Goal: Information Seeking & Learning: Learn about a topic

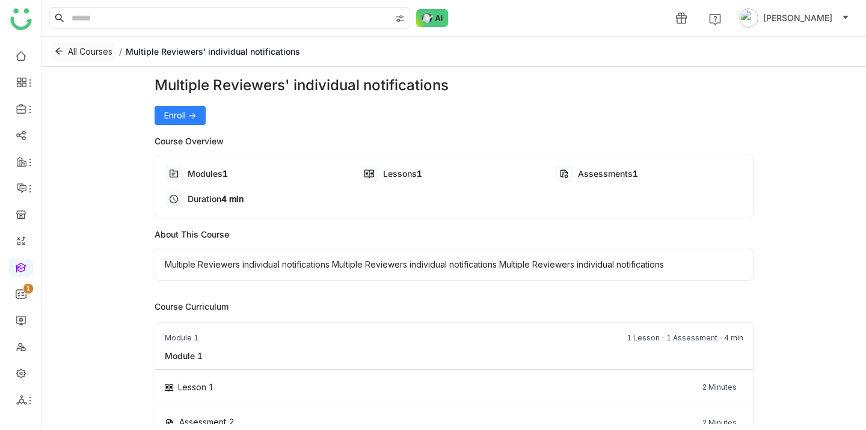
click at [56, 49] on icon at bounding box center [59, 51] width 8 height 8
click at [22, 265] on link at bounding box center [21, 266] width 11 height 10
click at [53, 53] on button "All Courses" at bounding box center [84, 51] width 64 height 19
click at [59, 51] on icon at bounding box center [58, 51] width 7 height 7
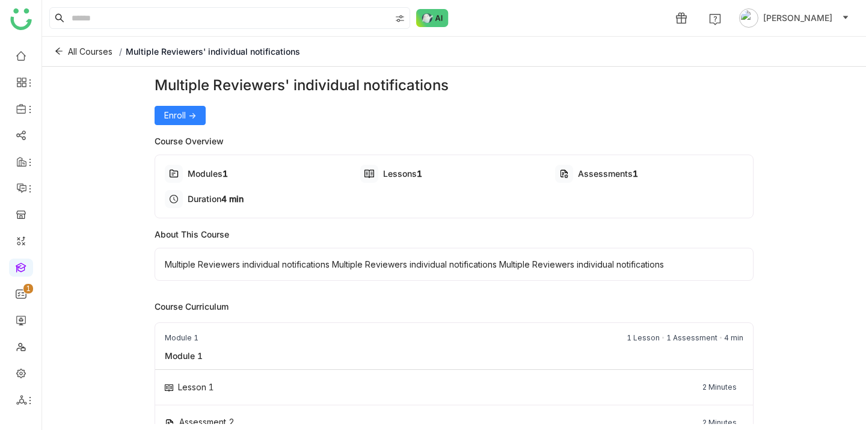
click at [19, 267] on link at bounding box center [21, 266] width 11 height 10
click at [20, 57] on link at bounding box center [21, 55] width 11 height 10
click at [60, 50] on icon at bounding box center [59, 51] width 8 height 8
click at [60, 51] on icon at bounding box center [58, 51] width 7 height 7
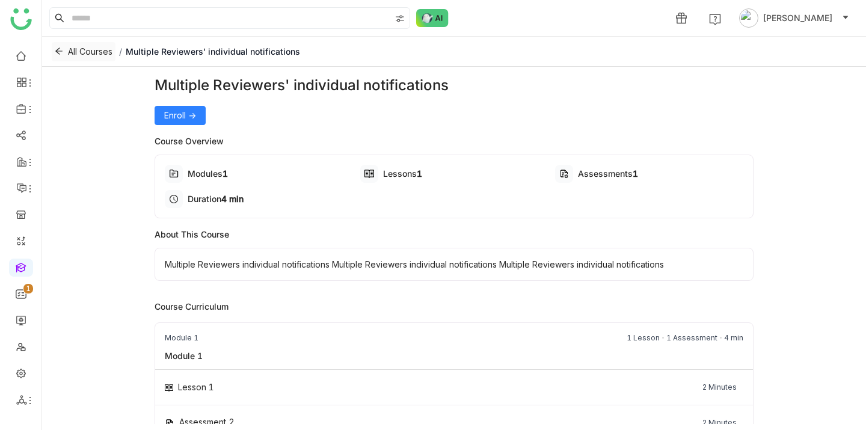
click at [60, 51] on icon at bounding box center [58, 51] width 7 height 7
click at [25, 269] on link at bounding box center [21, 266] width 11 height 10
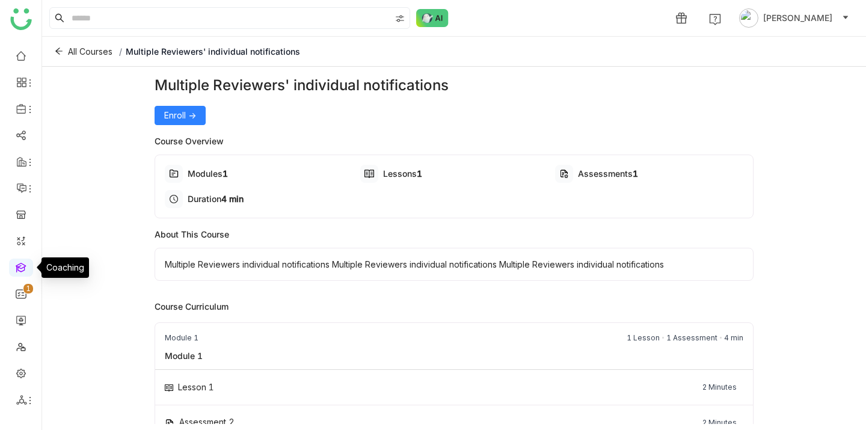
click at [25, 269] on link at bounding box center [21, 266] width 11 height 10
click at [82, 231] on div "Multiple Reviewers' individual notifications Enroll -> Course Overview Modules …" at bounding box center [453, 245] width 823 height 357
click at [22, 270] on link at bounding box center [21, 266] width 11 height 10
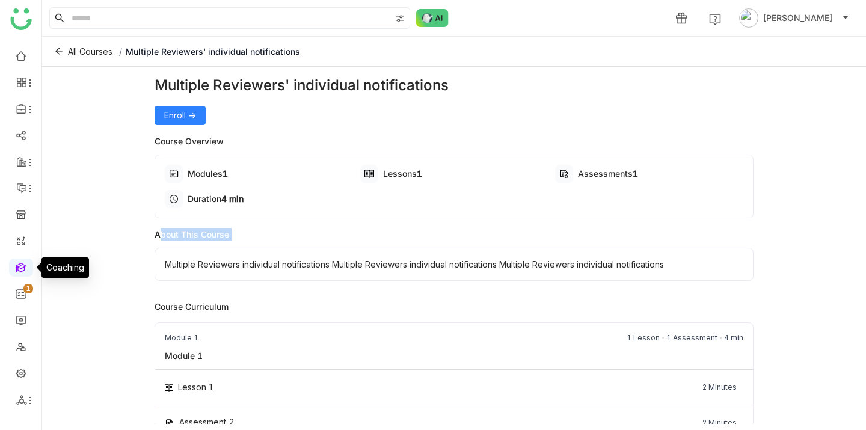
click at [22, 270] on link at bounding box center [21, 266] width 11 height 10
click at [23, 290] on nz-badge-sup "0 1 2 3 4 5 6 7 8 9" at bounding box center [28, 289] width 10 height 10
click at [22, 55] on link at bounding box center [21, 55] width 11 height 10
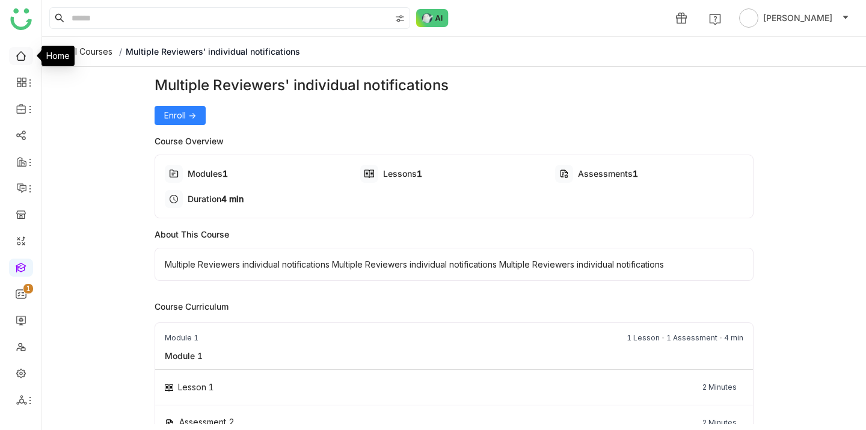
click at [20, 58] on link at bounding box center [21, 55] width 11 height 10
click at [20, 115] on li at bounding box center [21, 109] width 24 height 18
click at [26, 108] on icon at bounding box center [30, 110] width 10 height 10
click at [62, 174] on link "Library" at bounding box center [83, 178] width 78 height 8
click at [36, 165] on ul "0 1 2 3 4 5 6 7 8 9" at bounding box center [20, 227] width 41 height 379
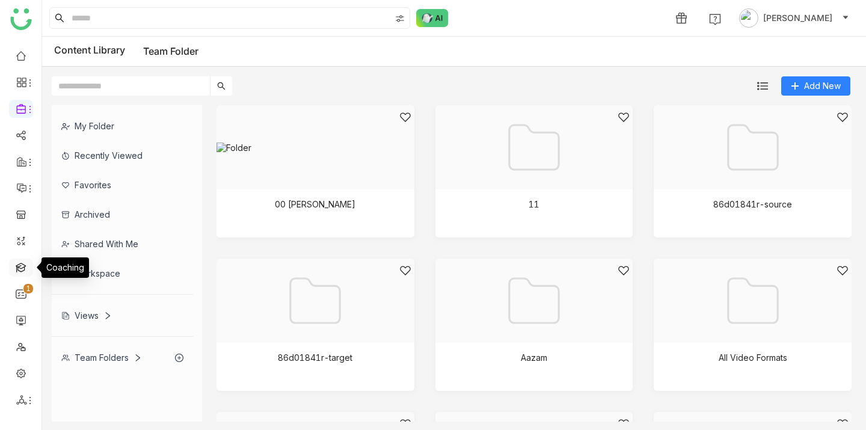
click at [22, 266] on link at bounding box center [21, 266] width 11 height 10
click at [24, 269] on link at bounding box center [21, 266] width 11 height 10
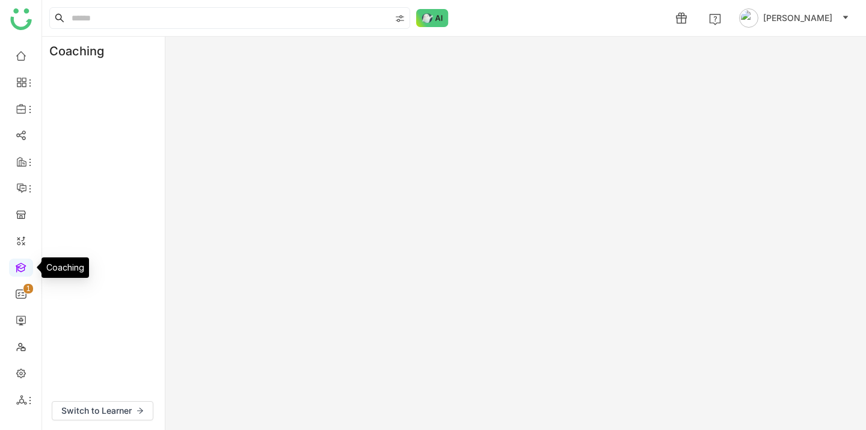
click at [23, 268] on link at bounding box center [21, 266] width 11 height 10
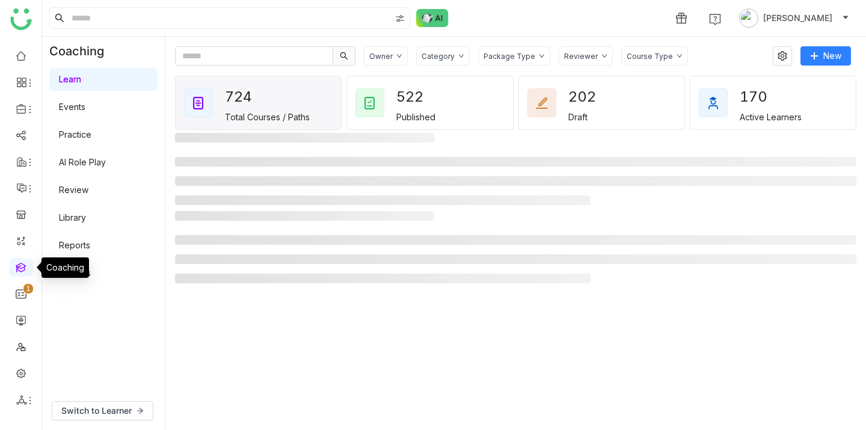
click at [23, 268] on link at bounding box center [21, 266] width 11 height 10
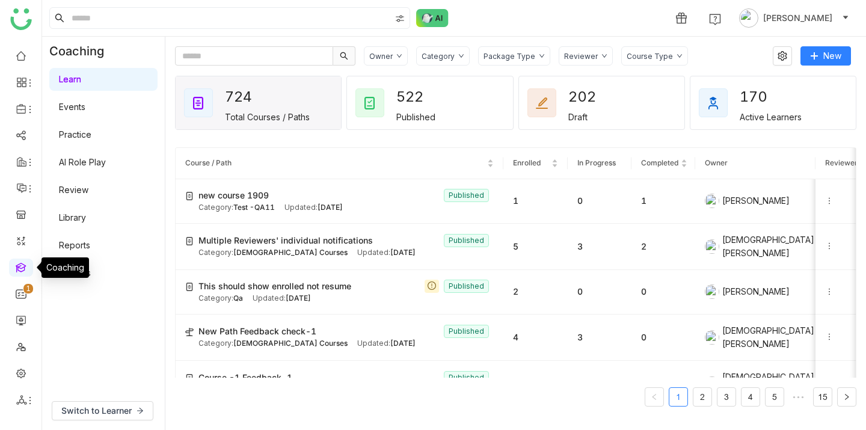
click at [23, 269] on link at bounding box center [21, 266] width 11 height 10
click at [23, 268] on link at bounding box center [21, 266] width 11 height 10
click at [85, 109] on link "Events" at bounding box center [72, 107] width 26 height 10
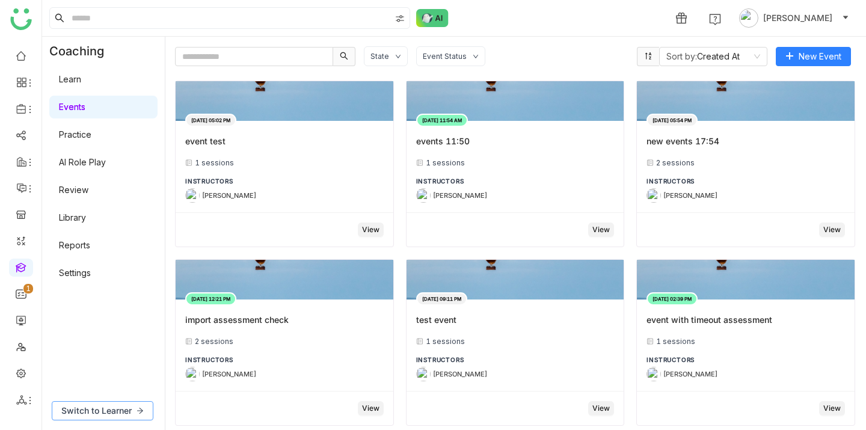
click at [102, 412] on span "Switch to Learner" at bounding box center [96, 410] width 70 height 13
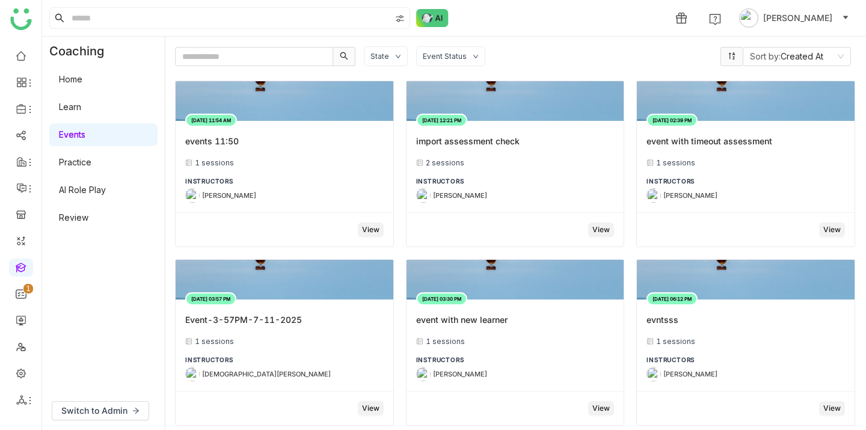
click at [82, 75] on link "Home" at bounding box center [70, 79] width 23 height 10
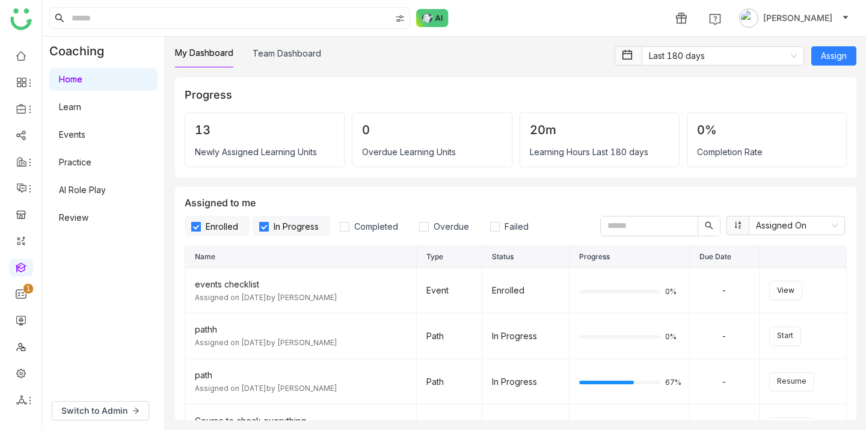
click at [284, 219] on label "In Progress" at bounding box center [291, 226] width 78 height 20
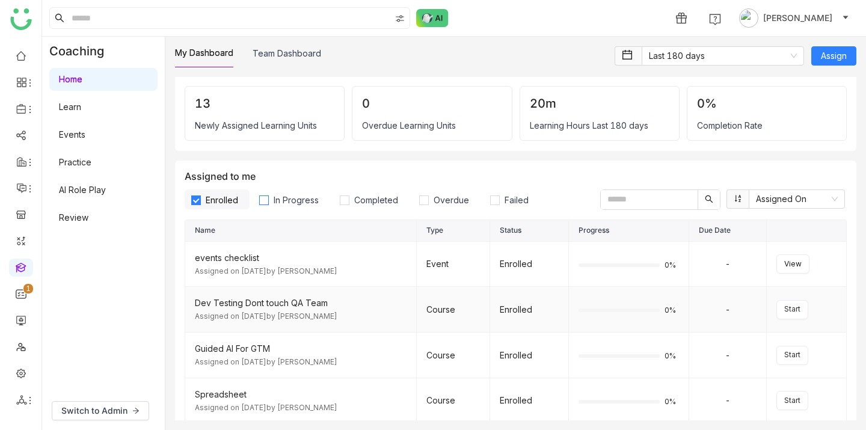
scroll to position [38, 0]
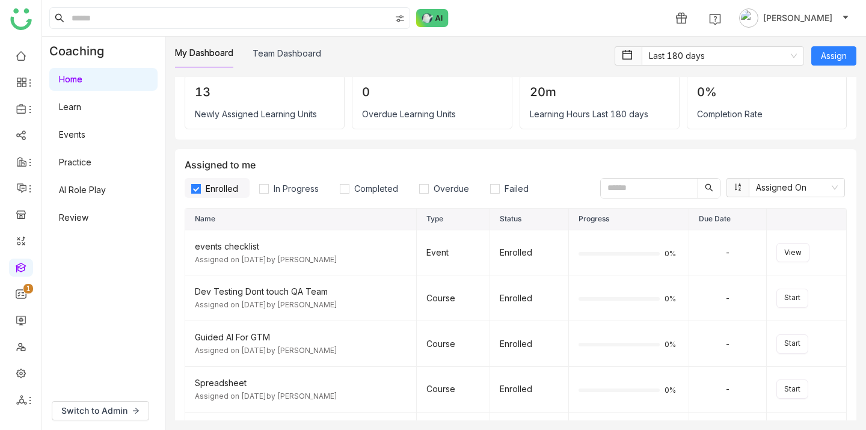
click at [218, 192] on span "Enrolled" at bounding box center [222, 188] width 42 height 10
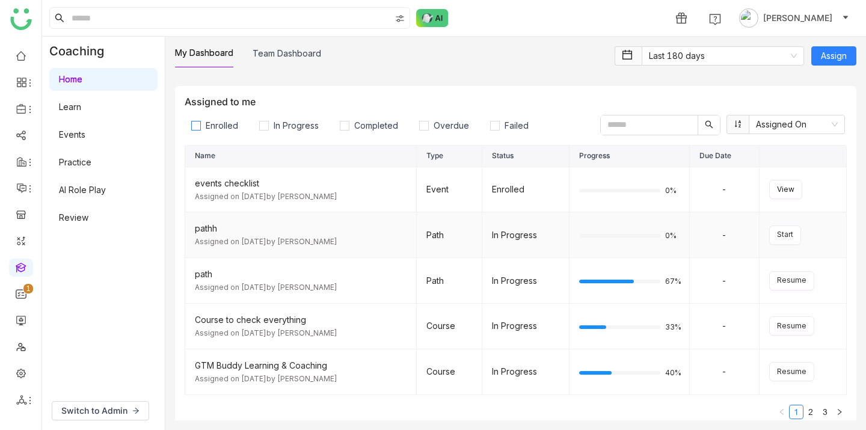
scroll to position [102, 0]
click at [777, 118] on nz-select-item "Assigned On" at bounding box center [797, 124] width 82 height 18
click at [591, 95] on div "Assigned to me Enrolled In Progress Completed Overdue Failed Assigned On" at bounding box center [516, 115] width 662 height 40
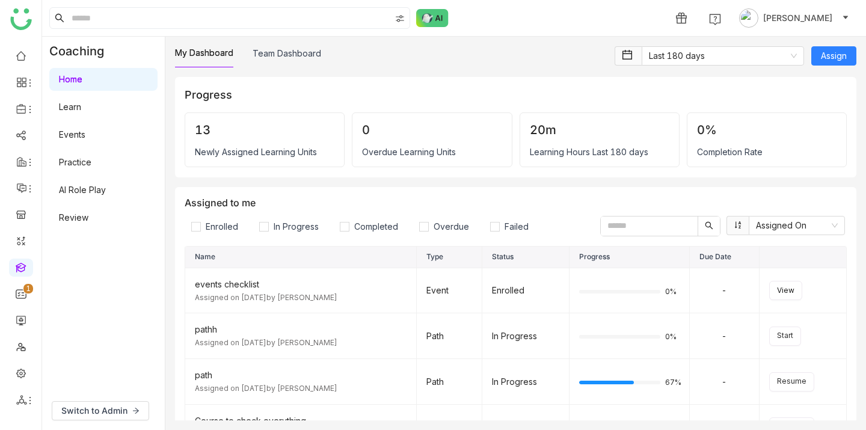
click at [656, 227] on input "text" at bounding box center [648, 225] width 97 height 19
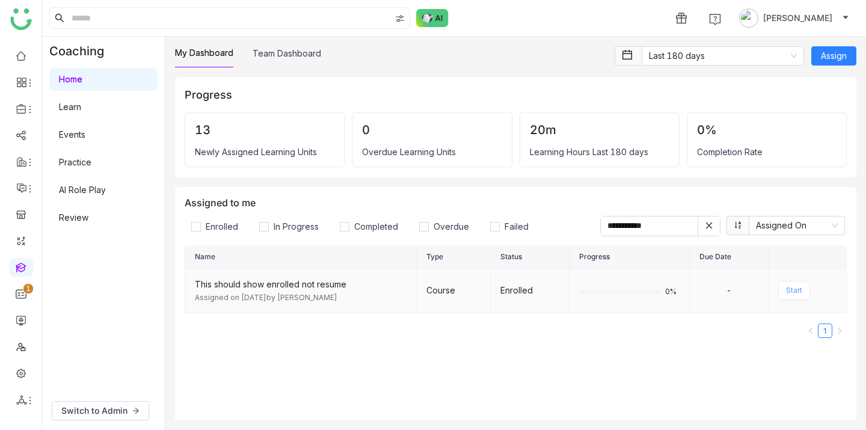
type input "**********"
click at [795, 293] on span "Start" at bounding box center [794, 290] width 16 height 11
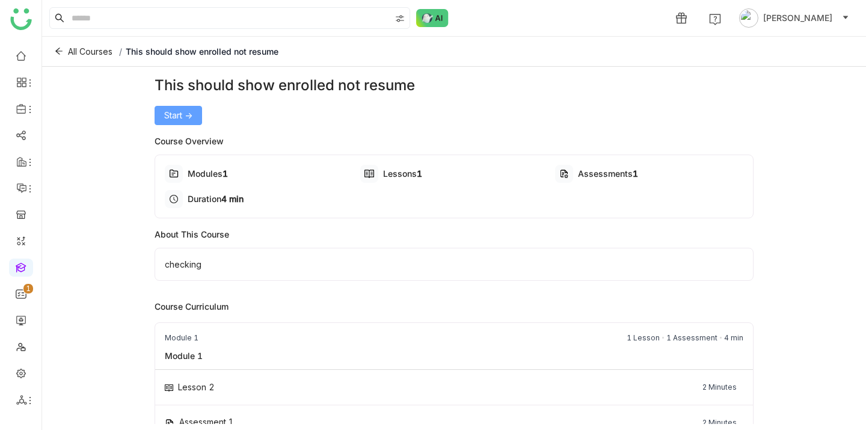
click at [170, 112] on span "Start ->" at bounding box center [178, 115] width 28 height 13
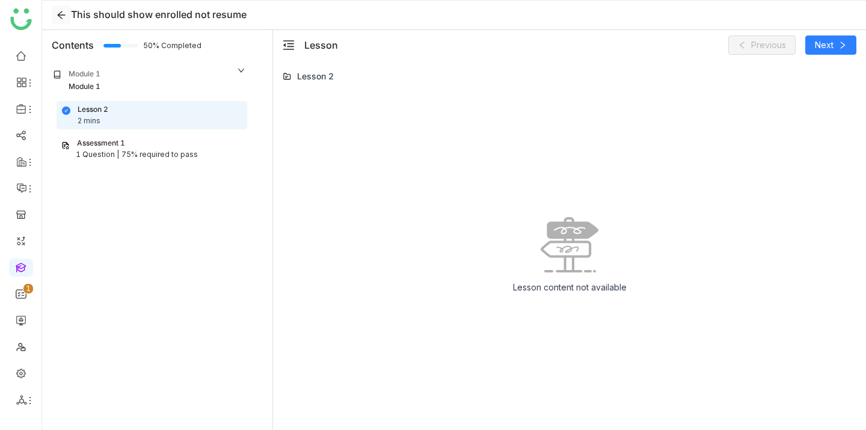
click at [65, 22] on button at bounding box center [61, 14] width 19 height 19
click at [61, 16] on icon at bounding box center [61, 15] width 10 height 10
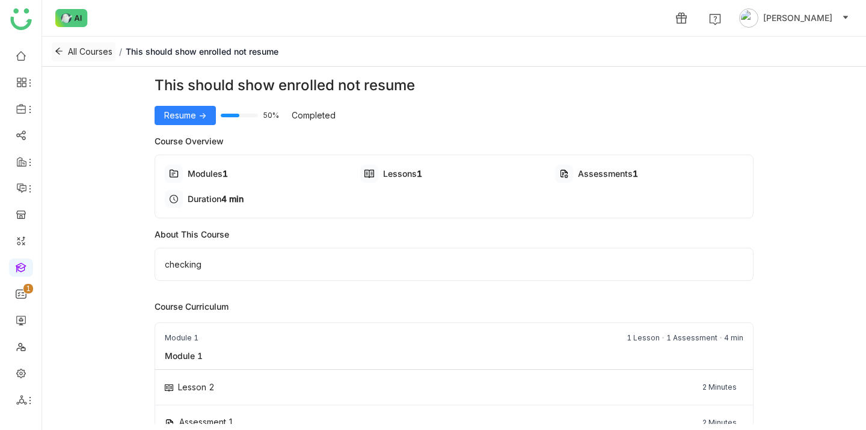
click at [60, 50] on icon at bounding box center [59, 51] width 8 height 8
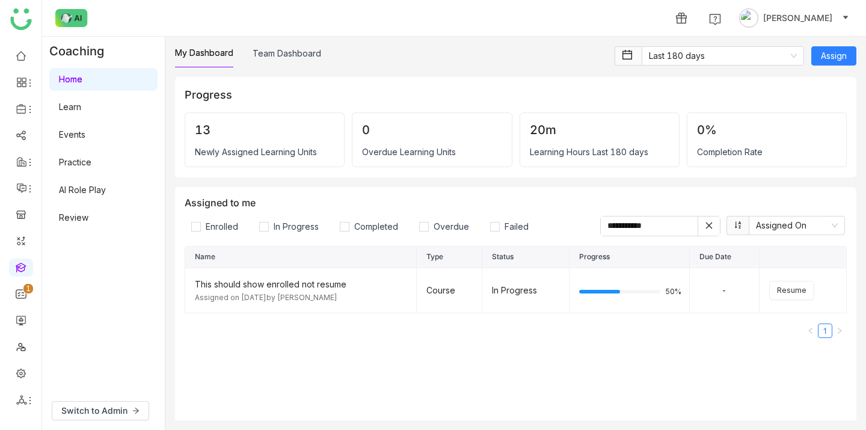
click at [707, 224] on icon at bounding box center [709, 225] width 7 height 7
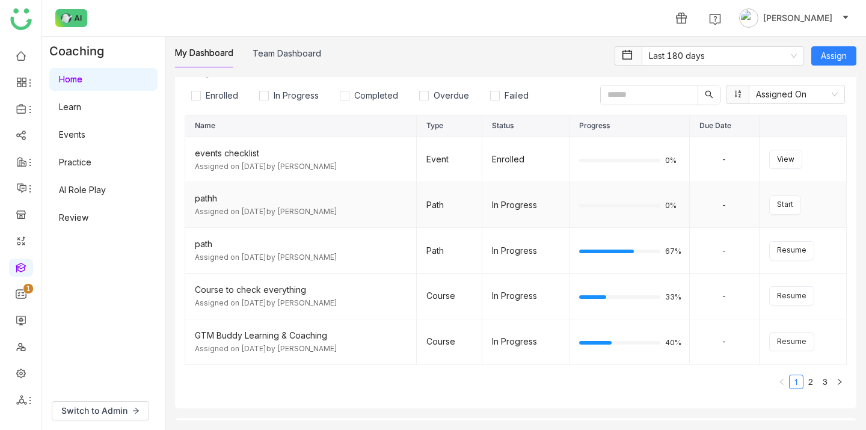
scroll to position [133, 0]
drag, startPoint x: 493, startPoint y: 207, endPoint x: 564, endPoint y: 207, distance: 70.9
click at [555, 207] on div "In Progress" at bounding box center [525, 203] width 67 height 13
click at [808, 213] on td "Start" at bounding box center [802, 203] width 87 height 46
click at [781, 206] on span "Start" at bounding box center [785, 202] width 16 height 11
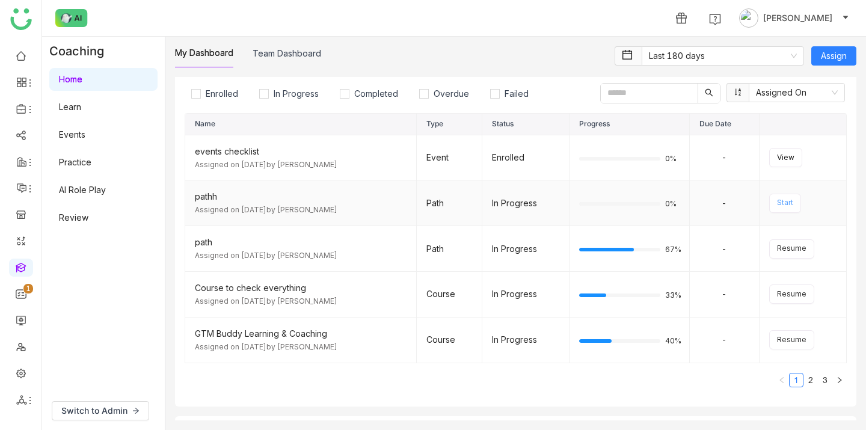
click at [784, 201] on span "Start" at bounding box center [785, 202] width 16 height 11
click at [783, 201] on span "Start" at bounding box center [785, 202] width 16 height 11
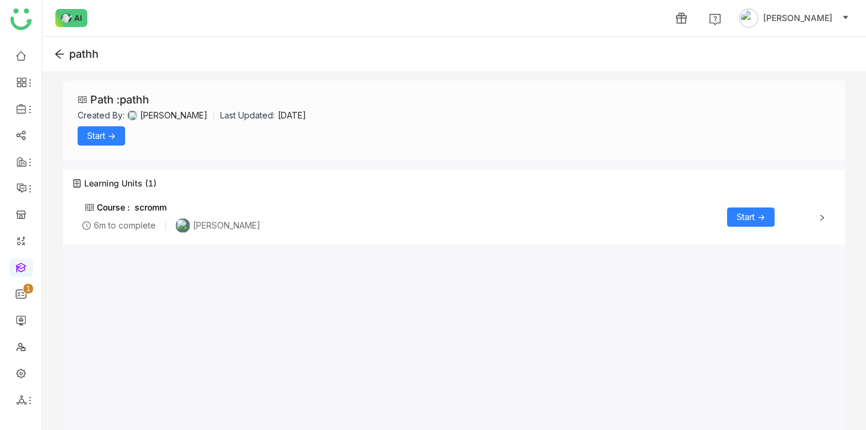
click at [56, 54] on icon at bounding box center [59, 54] width 9 height 8
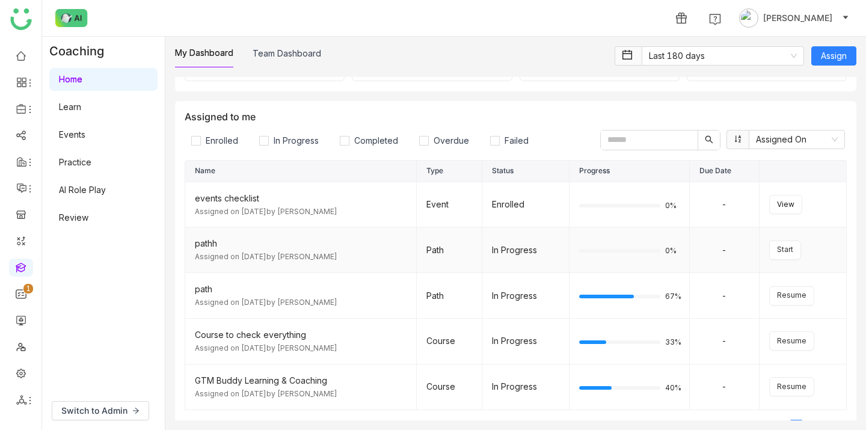
scroll to position [87, 0]
drag, startPoint x: 483, startPoint y: 245, endPoint x: 500, endPoint y: 227, distance: 25.1
click at [538, 230] on td "In Progress" at bounding box center [525, 250] width 87 height 46
click at [500, 227] on td "In Progress" at bounding box center [525, 250] width 87 height 46
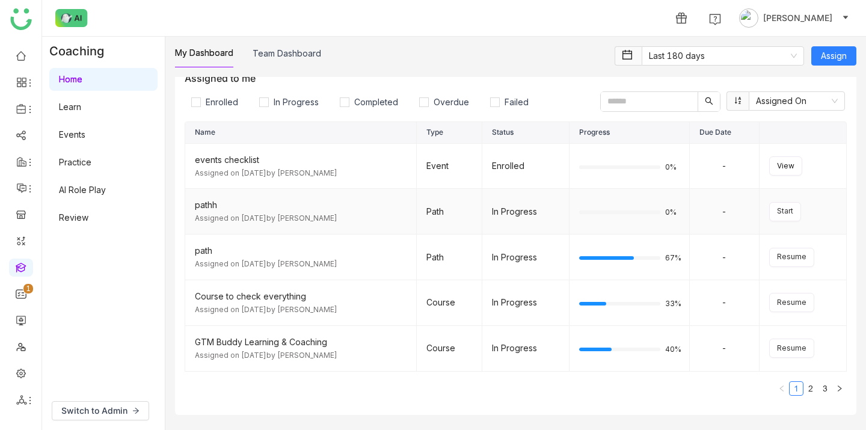
scroll to position [139, 0]
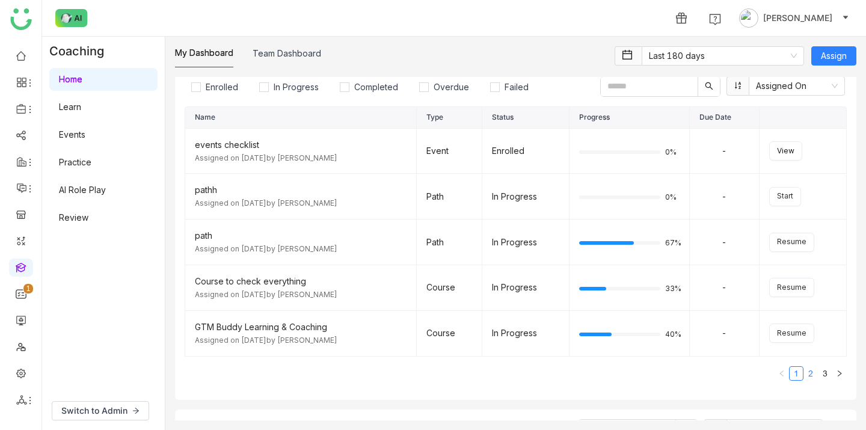
click at [811, 376] on link "2" at bounding box center [810, 373] width 13 height 13
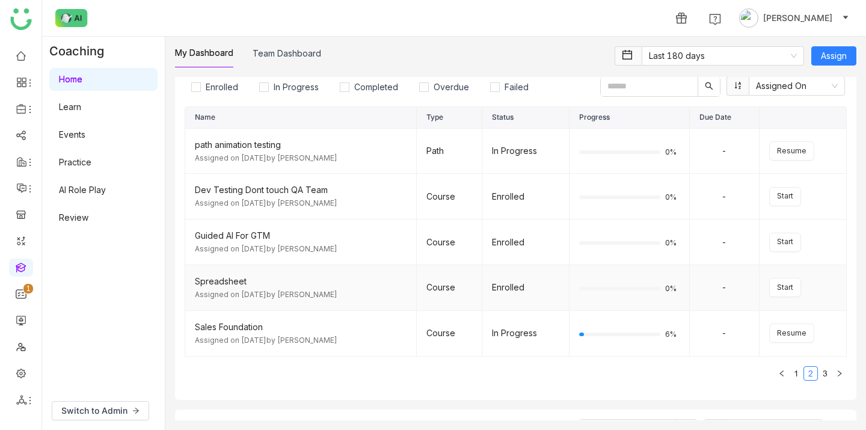
drag, startPoint x: 489, startPoint y: 192, endPoint x: 540, endPoint y: 293, distance: 112.9
click at [541, 295] on tbody "path animation testing Assigned on [DATE] by [PERSON_NAME] Path In Progress 0% …" at bounding box center [515, 243] width 661 height 228
click at [822, 372] on link "3" at bounding box center [824, 373] width 13 height 13
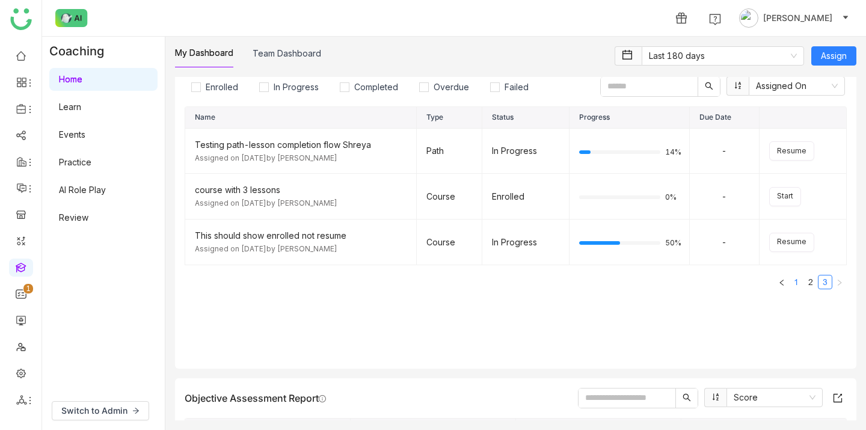
click at [799, 281] on link "1" at bounding box center [795, 281] width 13 height 13
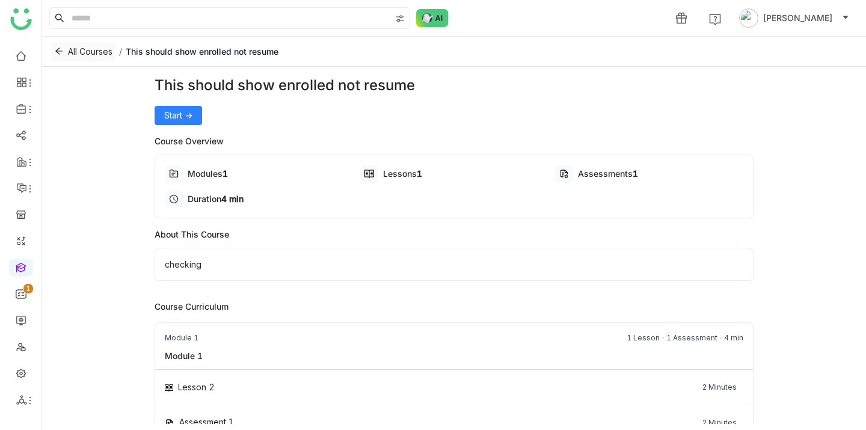
click at [63, 49] on icon at bounding box center [59, 51] width 8 height 8
